Goal: Task Accomplishment & Management: Manage account settings

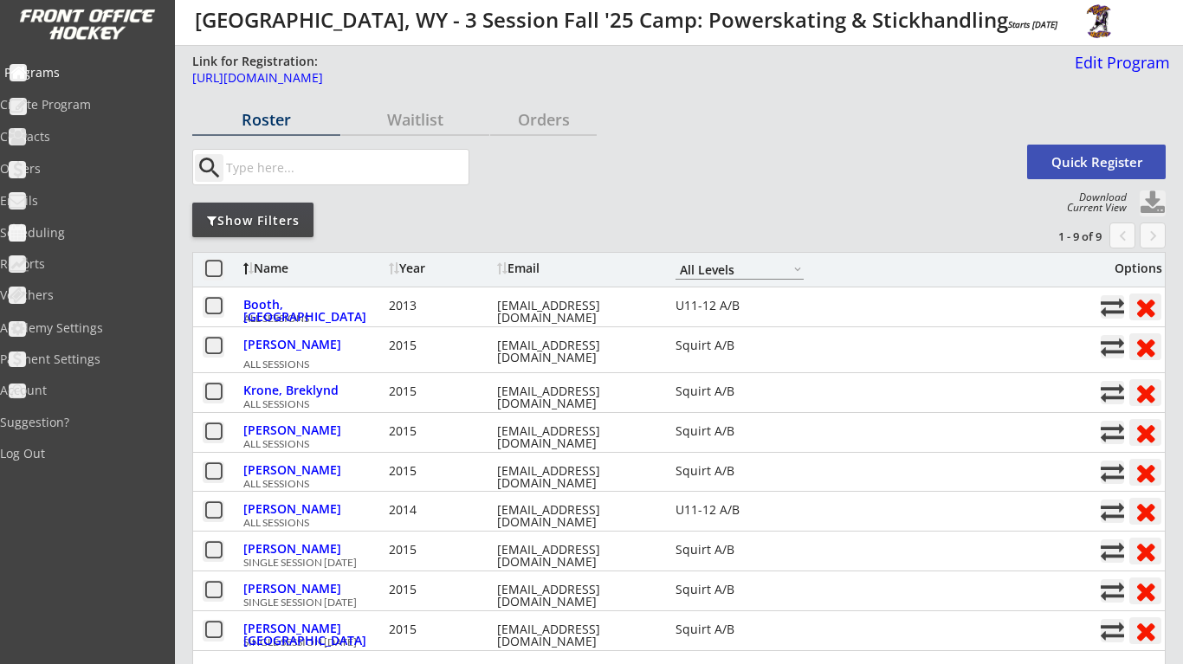
select select ""All Levels""
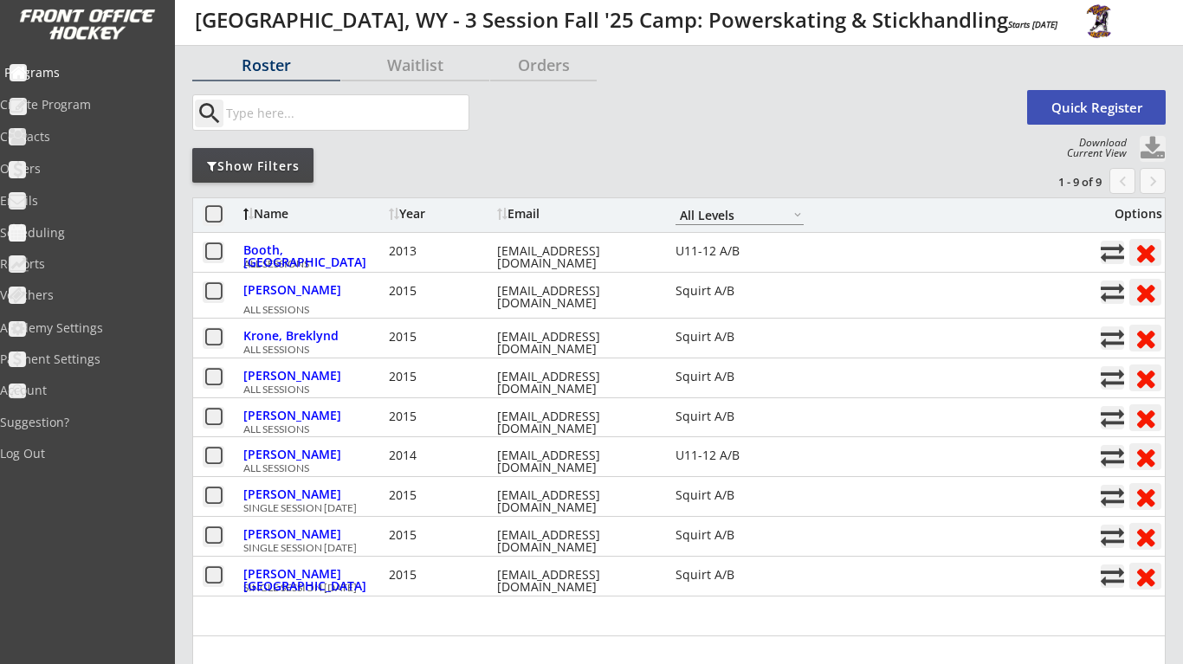
click at [94, 75] on div "Programs" at bounding box center [82, 73] width 156 height 12
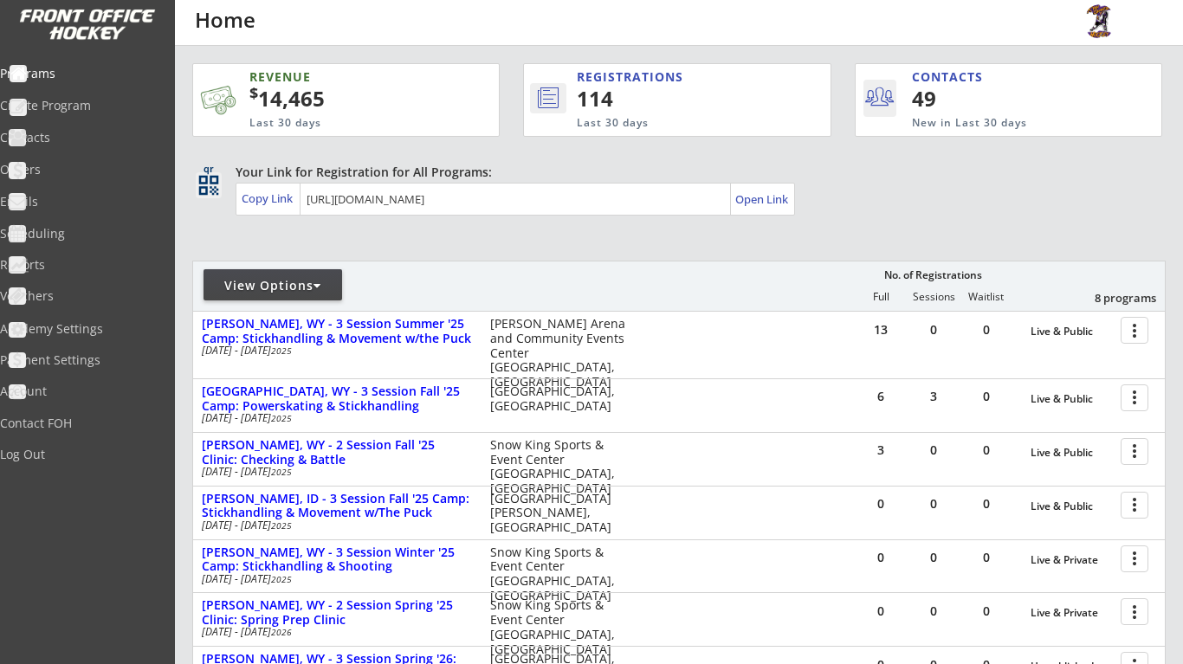
click at [526, 231] on div "REVENUE $ 14,465 Last 30 days REGISTRATIONS 114 Last 30 days CONTACTS 49 New in…" at bounding box center [678, 490] width 973 height 889
click at [331, 292] on div "View Options" at bounding box center [273, 285] width 139 height 17
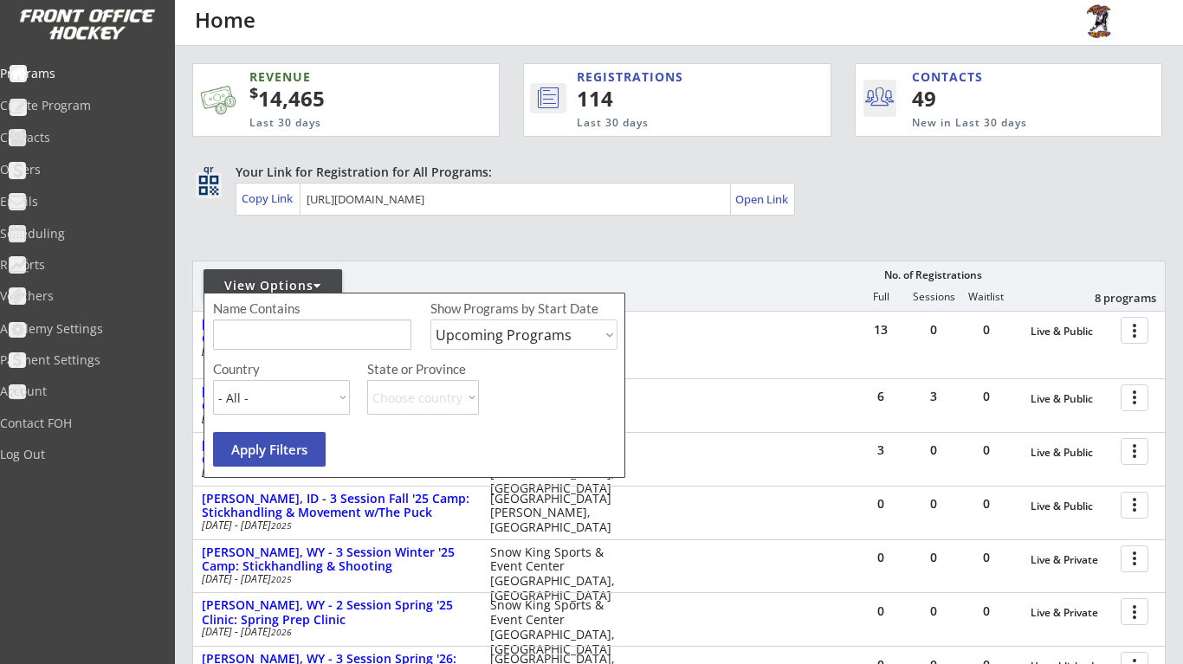
select select ""Past Programs""
click at [270, 445] on button "Apply Filters" at bounding box center [269, 449] width 113 height 35
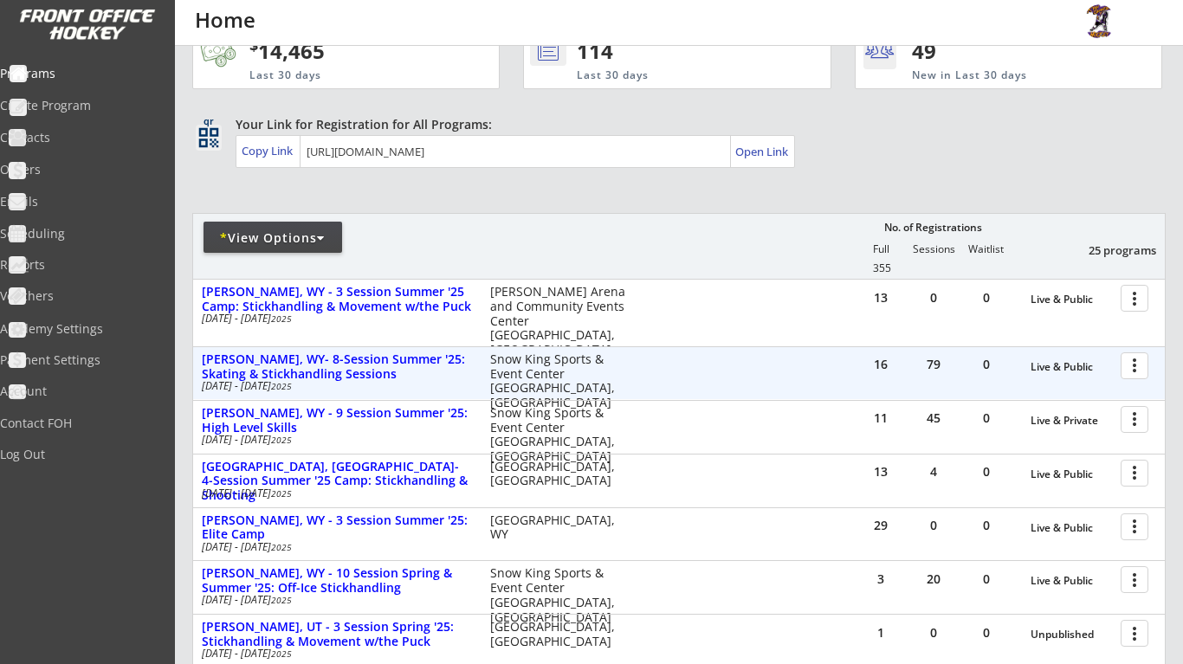
scroll to position [57, 0]
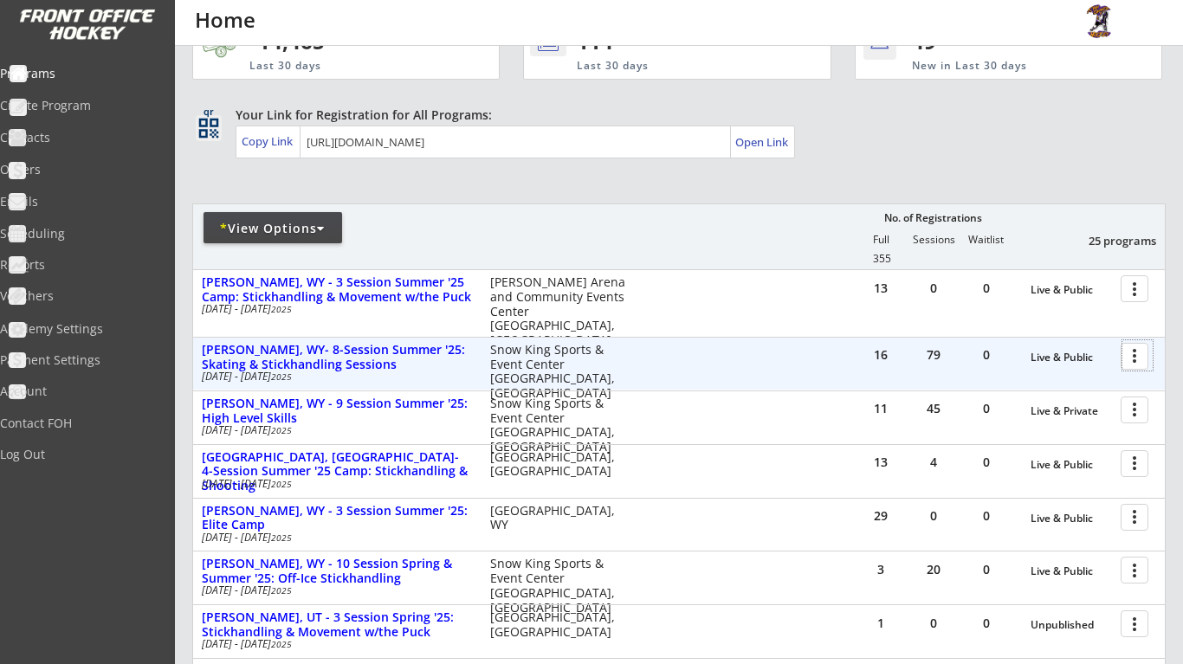
click at [1131, 356] on div at bounding box center [1137, 355] width 30 height 30
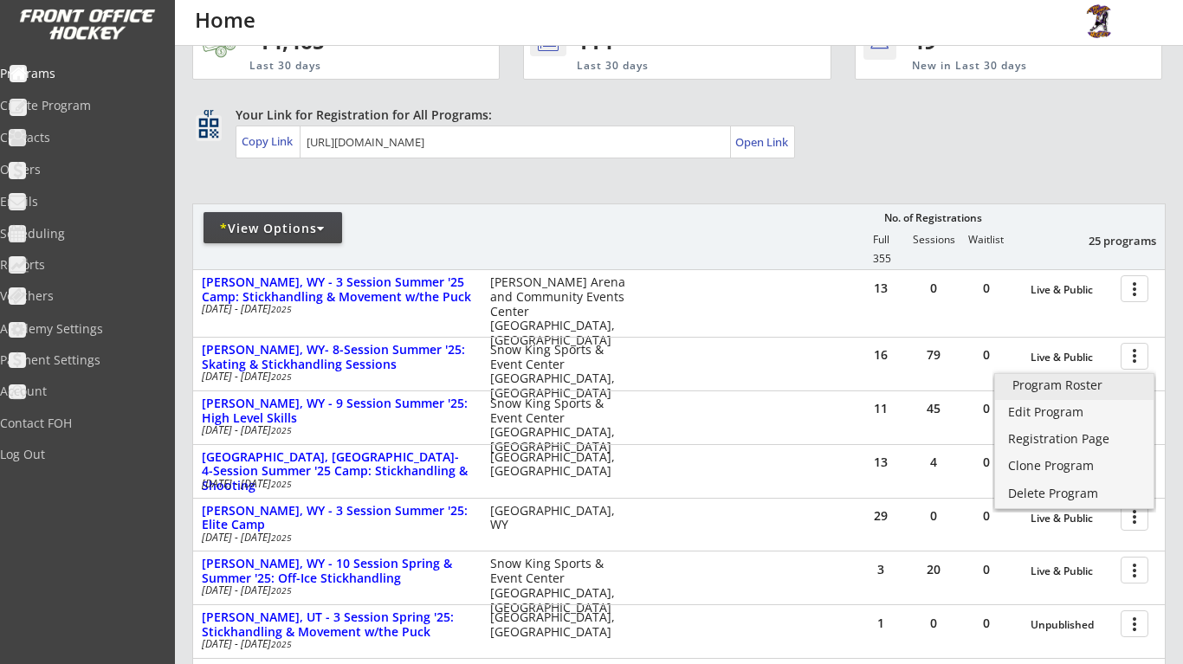
click at [1097, 387] on div "Program Roster" at bounding box center [1074, 385] width 124 height 12
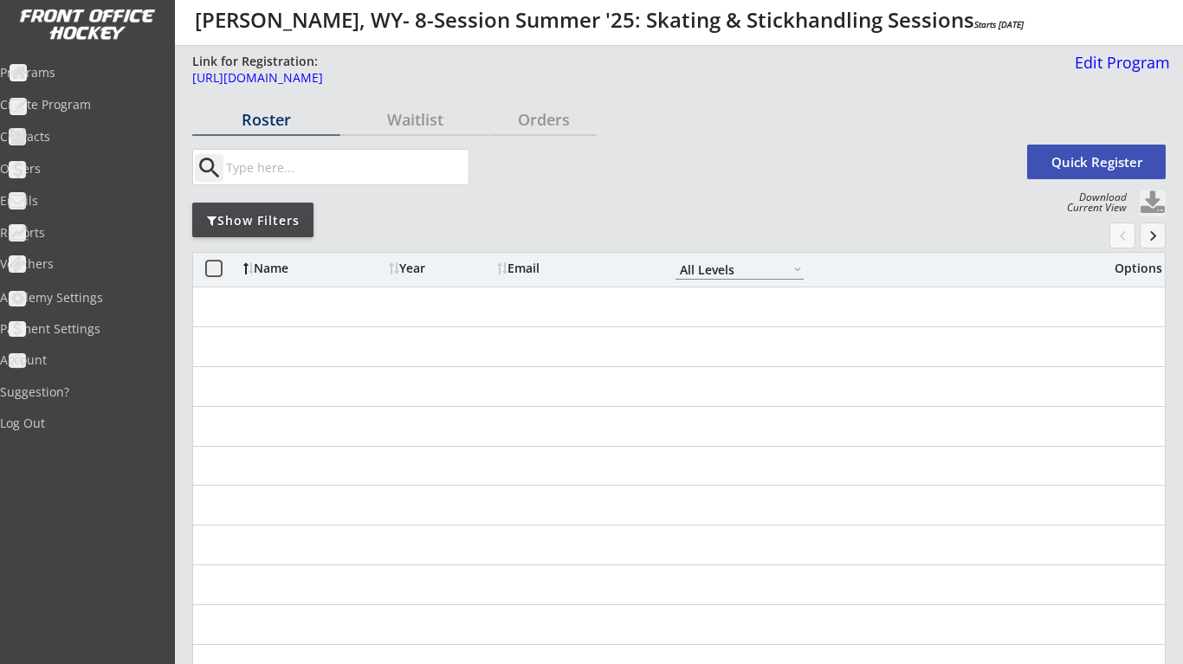
select select ""All Levels""
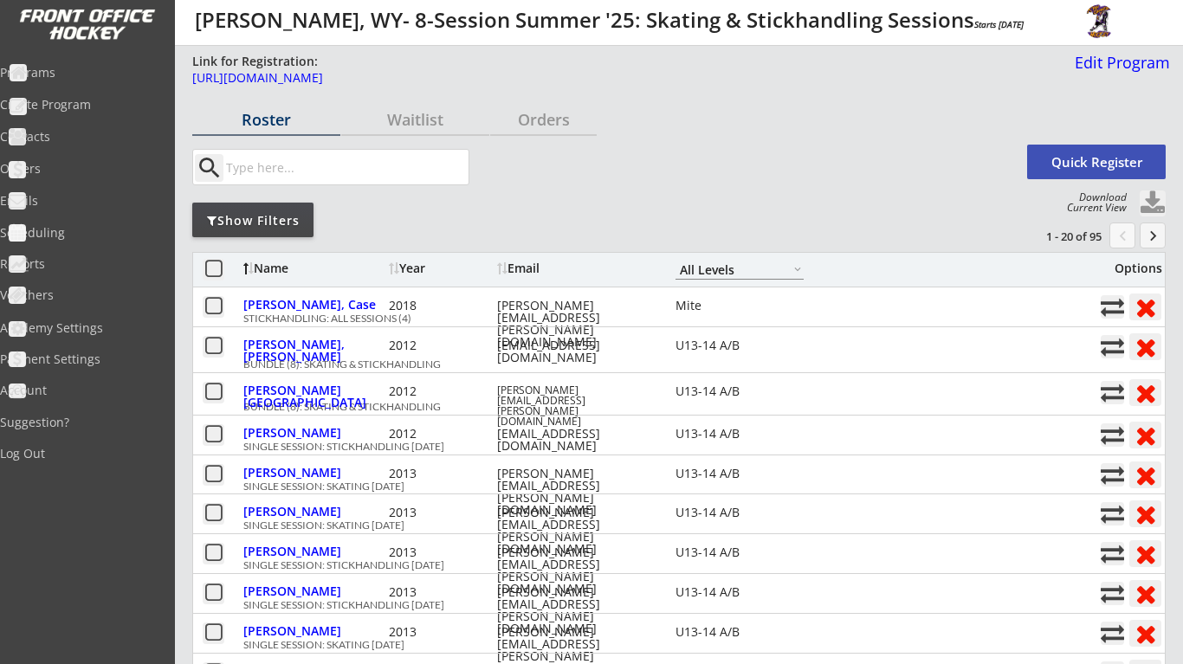
click at [1154, 199] on button at bounding box center [1153, 204] width 26 height 26
select select ""Player Info""
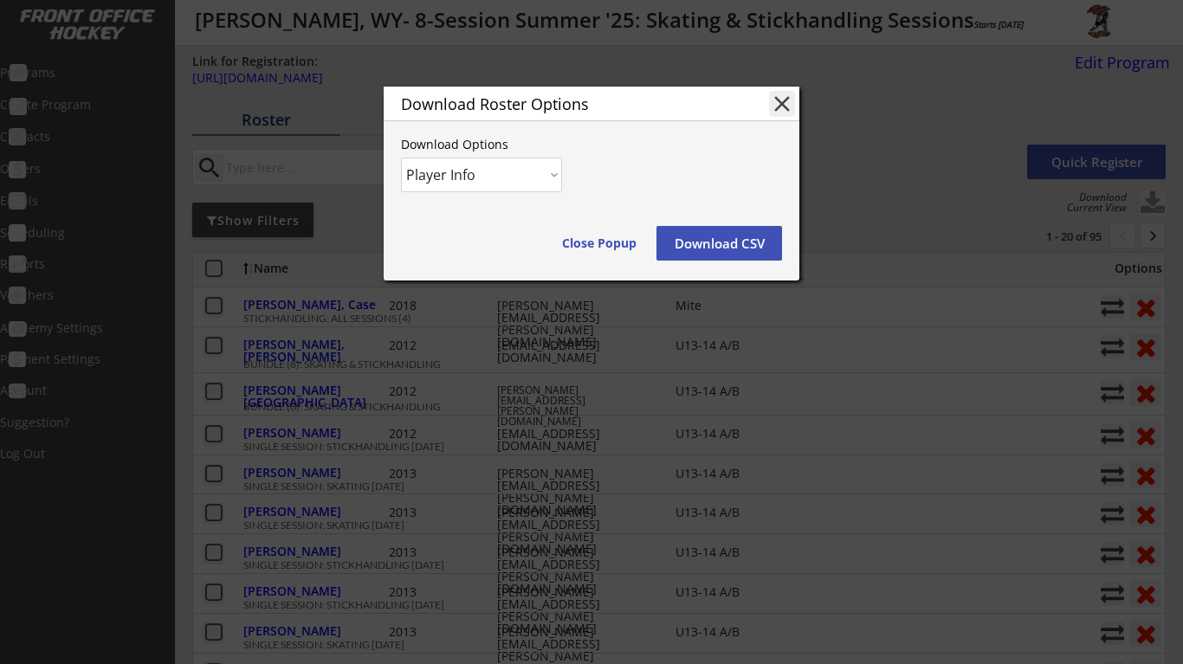
click at [731, 254] on button "Download CSV" at bounding box center [719, 243] width 126 height 35
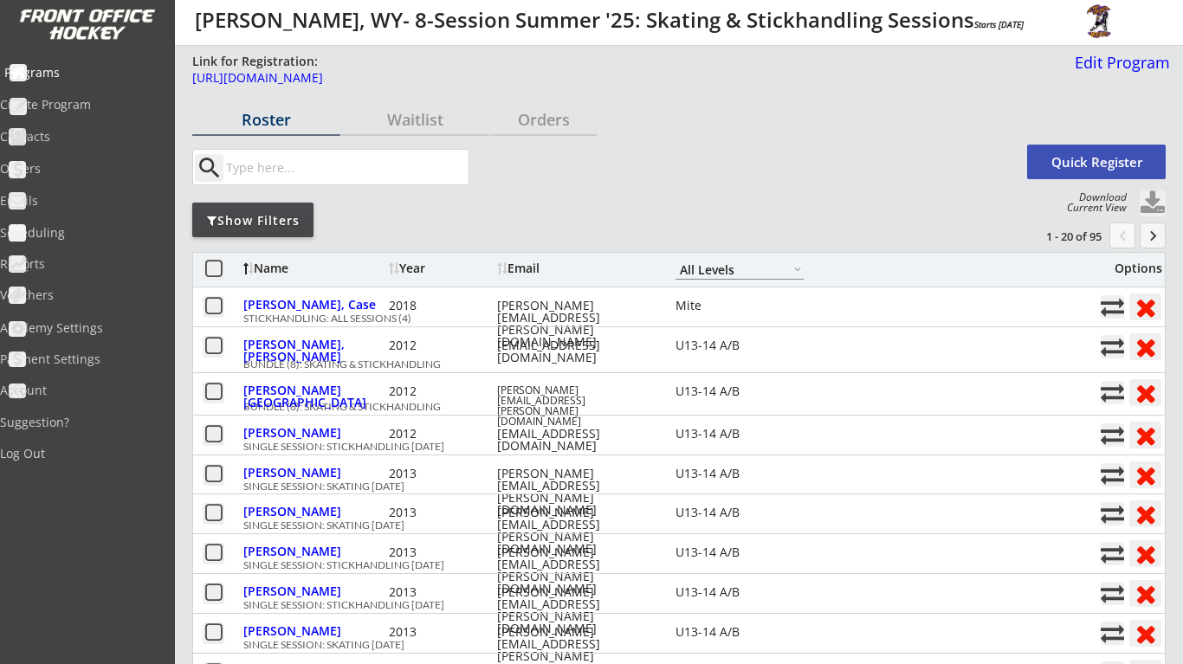
click at [99, 73] on div "Programs" at bounding box center [82, 73] width 156 height 12
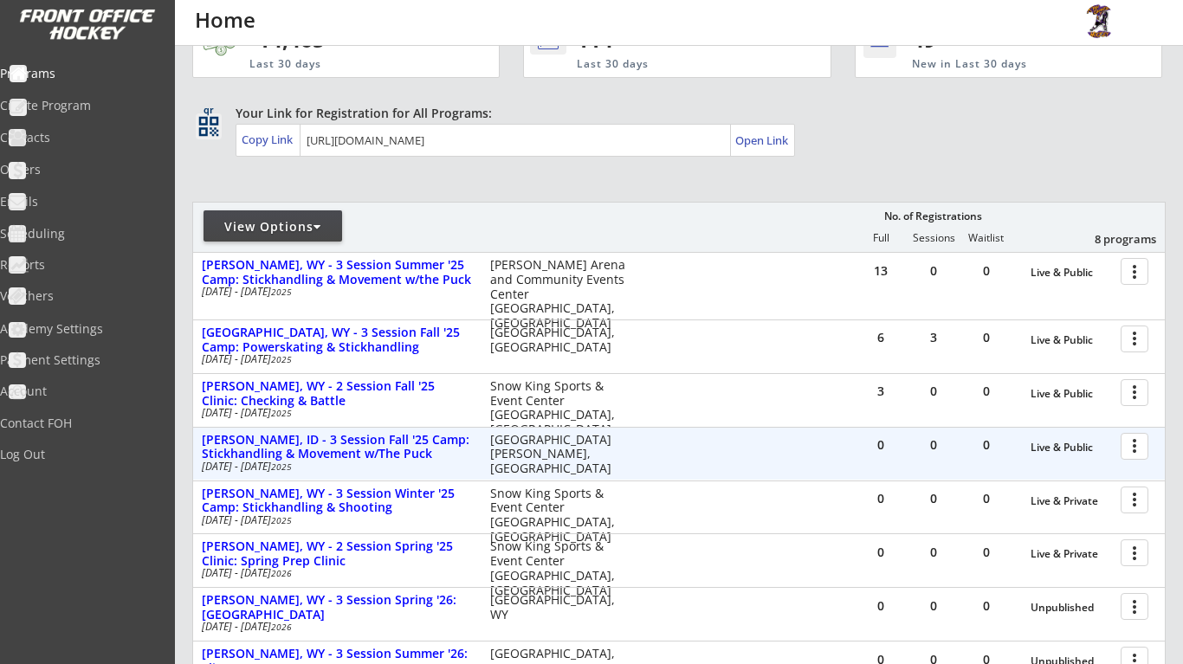
scroll to position [74, 0]
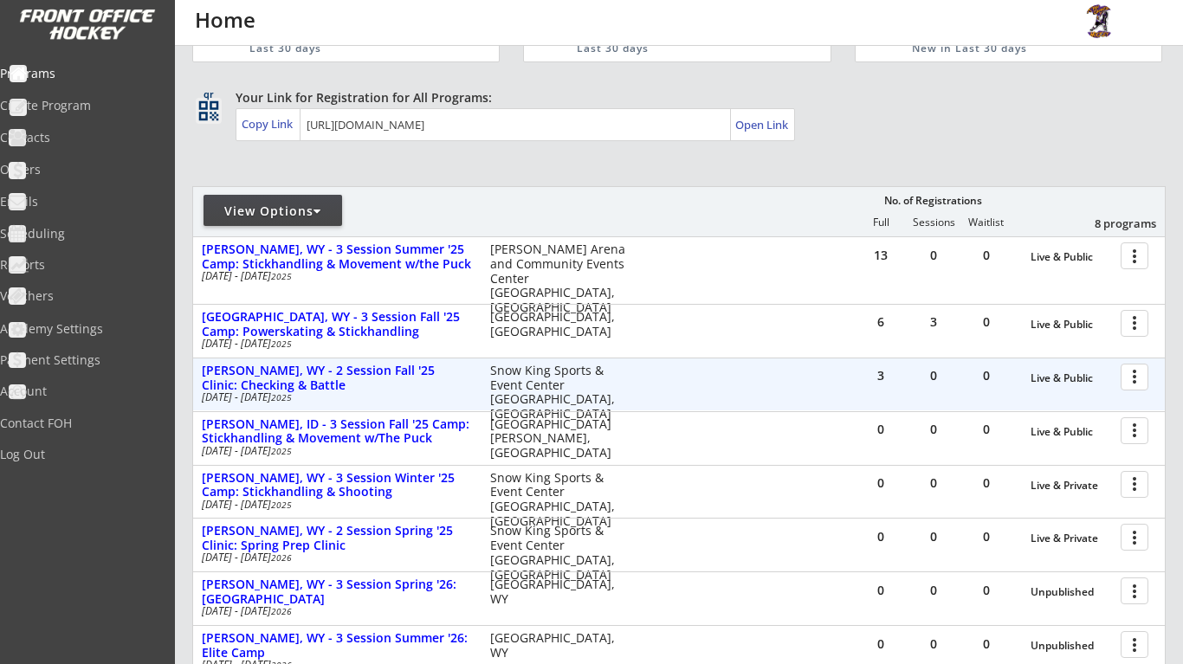
click at [1141, 376] on div at bounding box center [1137, 376] width 30 height 30
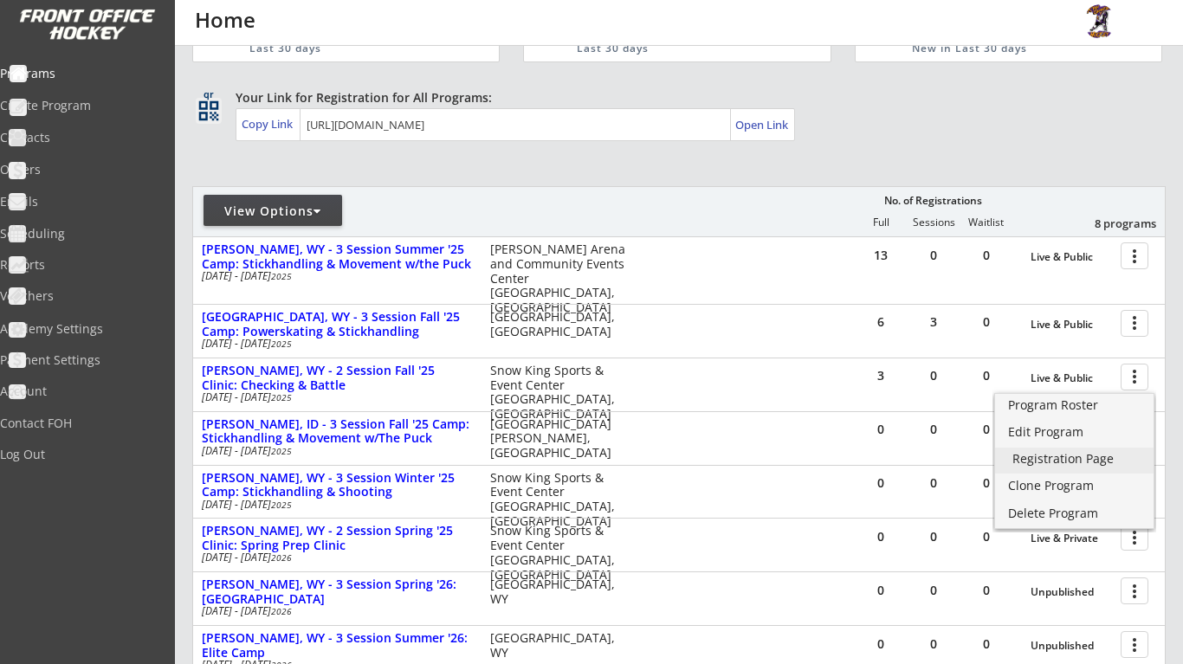
click at [1089, 459] on div "Registration Page" at bounding box center [1074, 459] width 124 height 12
click at [311, 213] on div "View Options" at bounding box center [273, 211] width 139 height 17
select select ""Upcoming Programs""
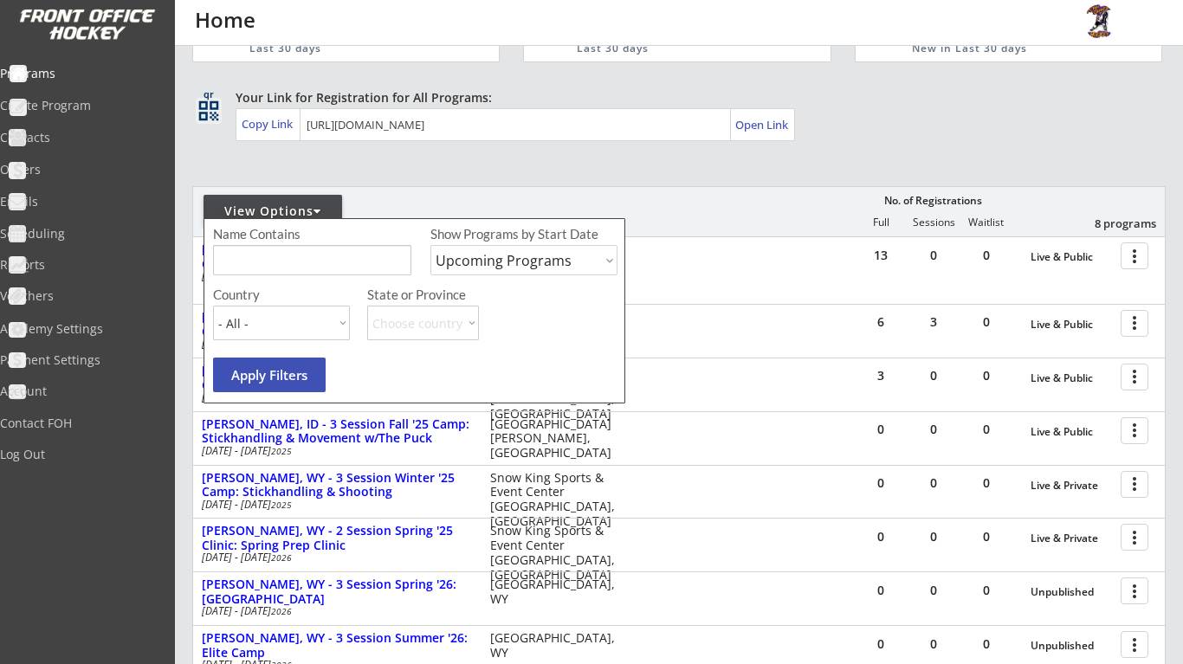
click at [592, 171] on div "REVENUE $ 14,465 Last 30 days REGISTRATIONS 114 Last 30 days CONTACTS 49 New in…" at bounding box center [678, 415] width 973 height 889
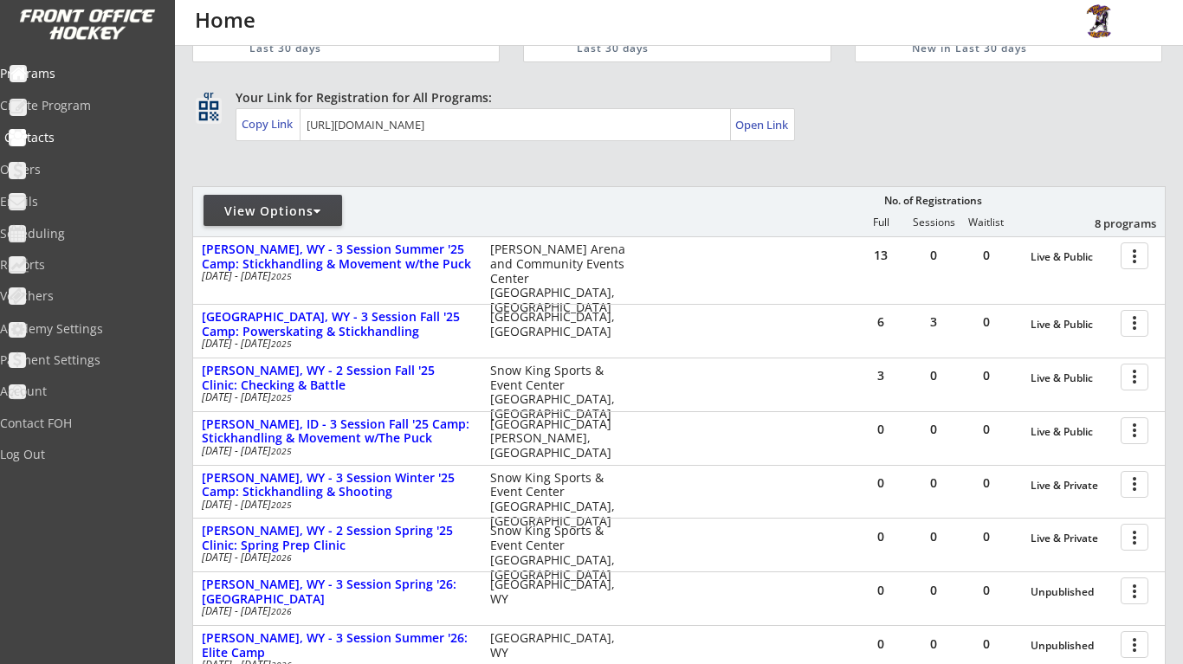
click at [95, 132] on div "Contacts" at bounding box center [82, 138] width 156 height 12
select select ""Players""
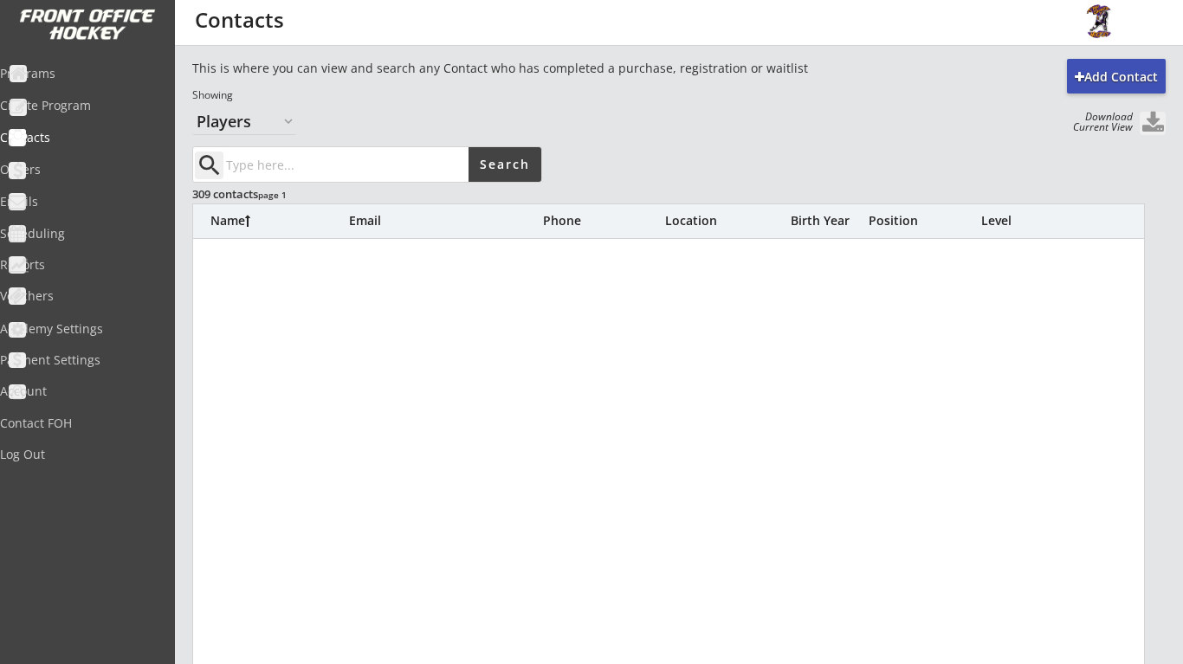
click at [320, 165] on input "input" at bounding box center [346, 164] width 246 height 35
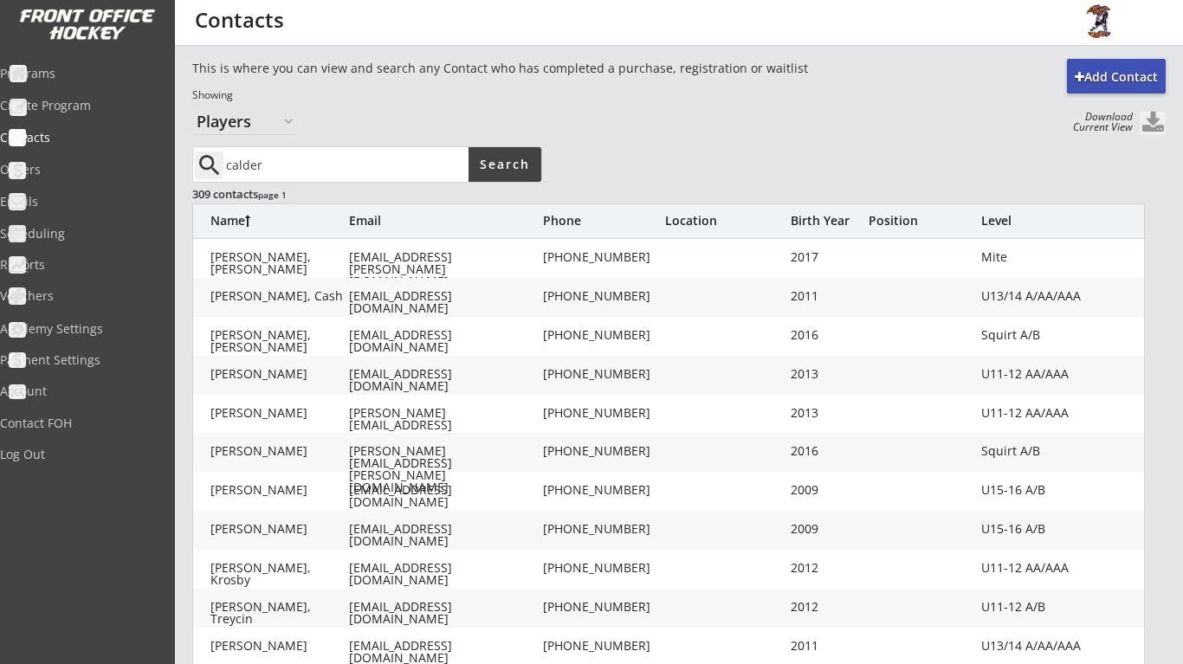
type input "calder"
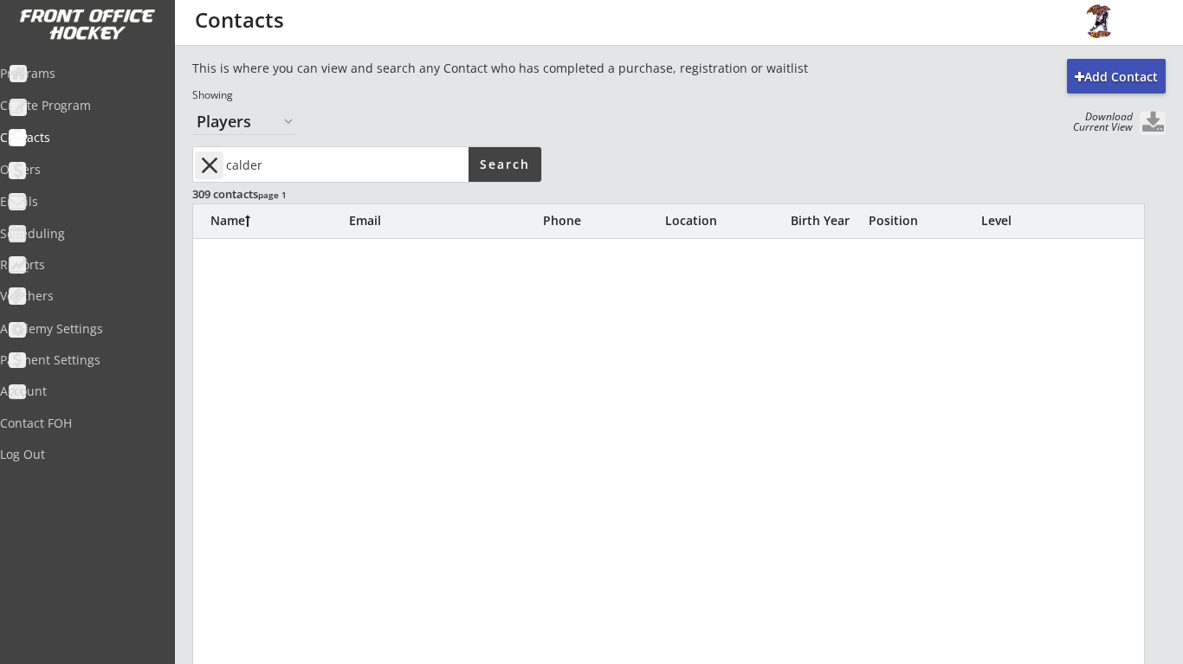
drag, startPoint x: 278, startPoint y: 165, endPoint x: 216, endPoint y: 165, distance: 62.4
click at [216, 165] on div "close" at bounding box center [332, 164] width 274 height 35
click at [216, 165] on button "close" at bounding box center [209, 166] width 29 height 28
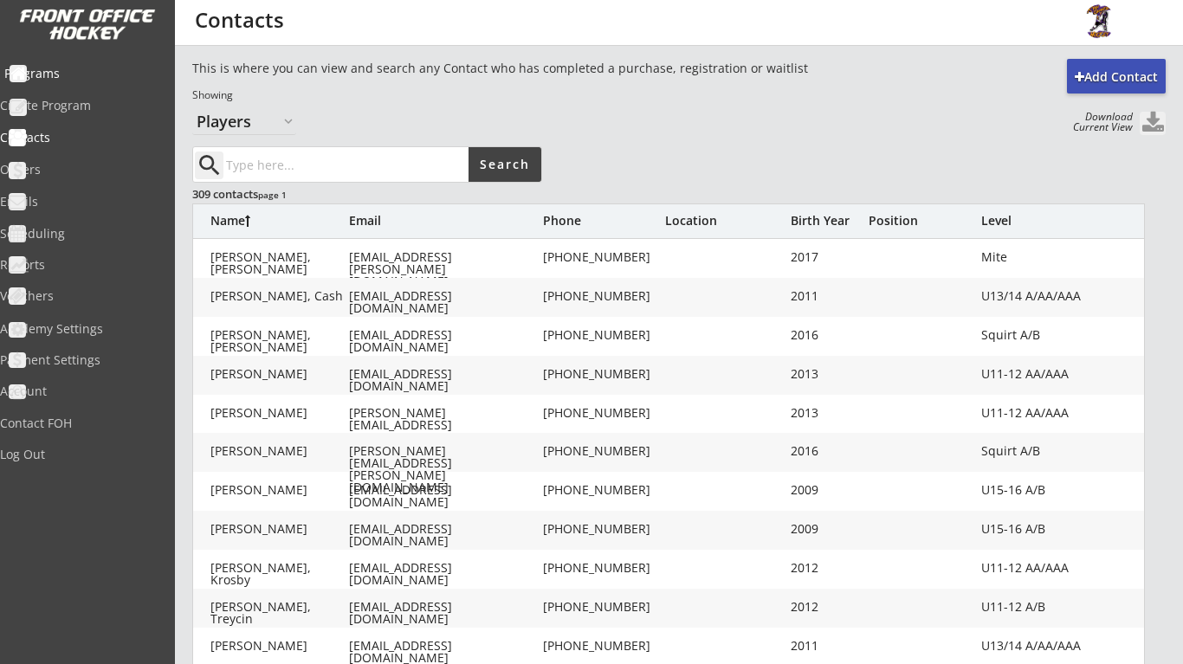
click at [86, 76] on div "Programs" at bounding box center [82, 74] width 156 height 12
